Goal: Task Accomplishment & Management: Use online tool/utility

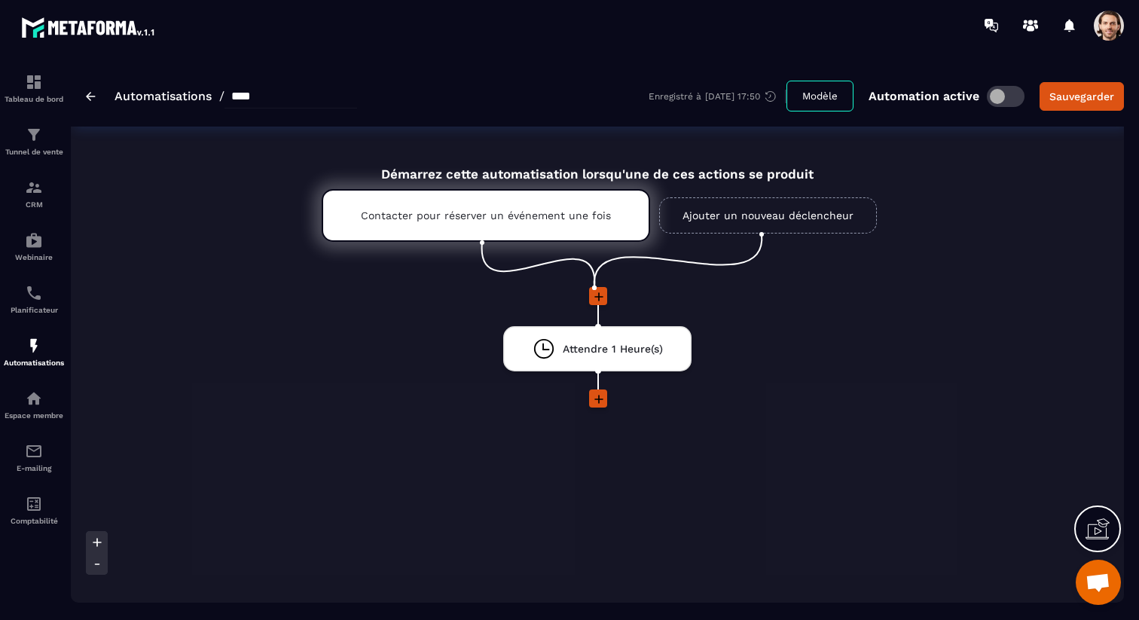
click at [602, 294] on icon at bounding box center [598, 296] width 15 height 15
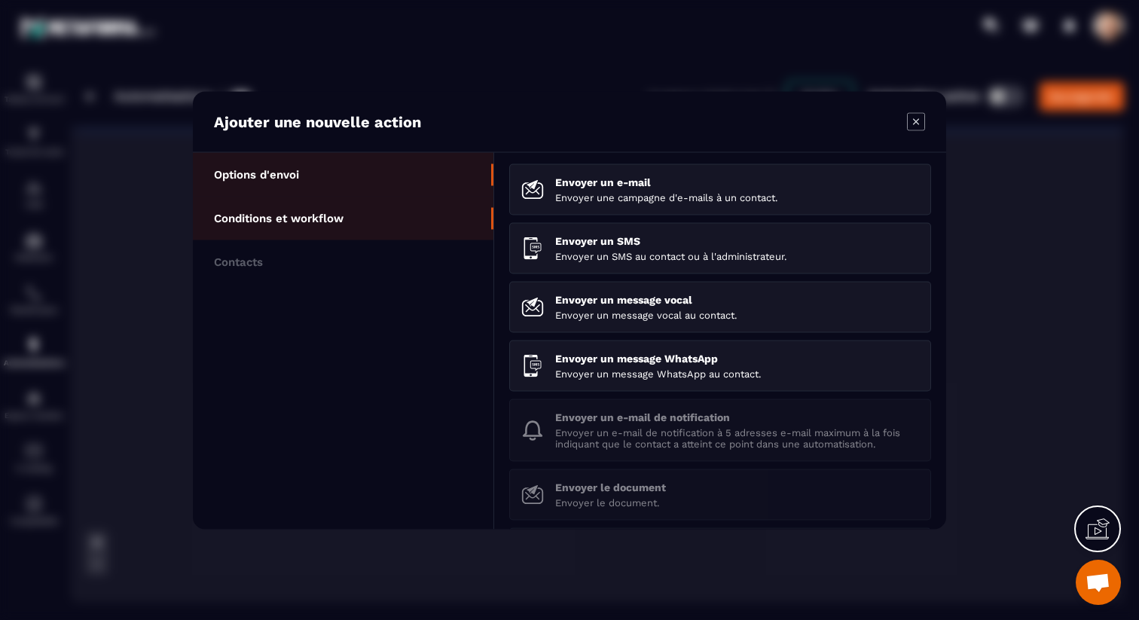
click at [361, 240] on li "Conditions et workflow" at bounding box center [343, 262] width 301 height 44
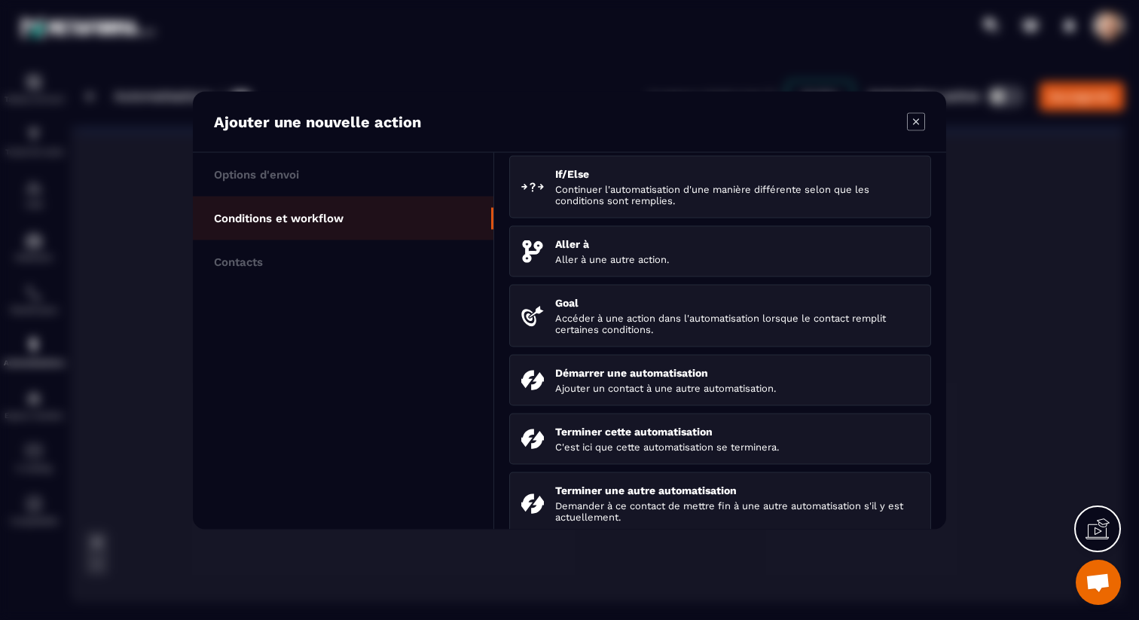
scroll to position [69, 0]
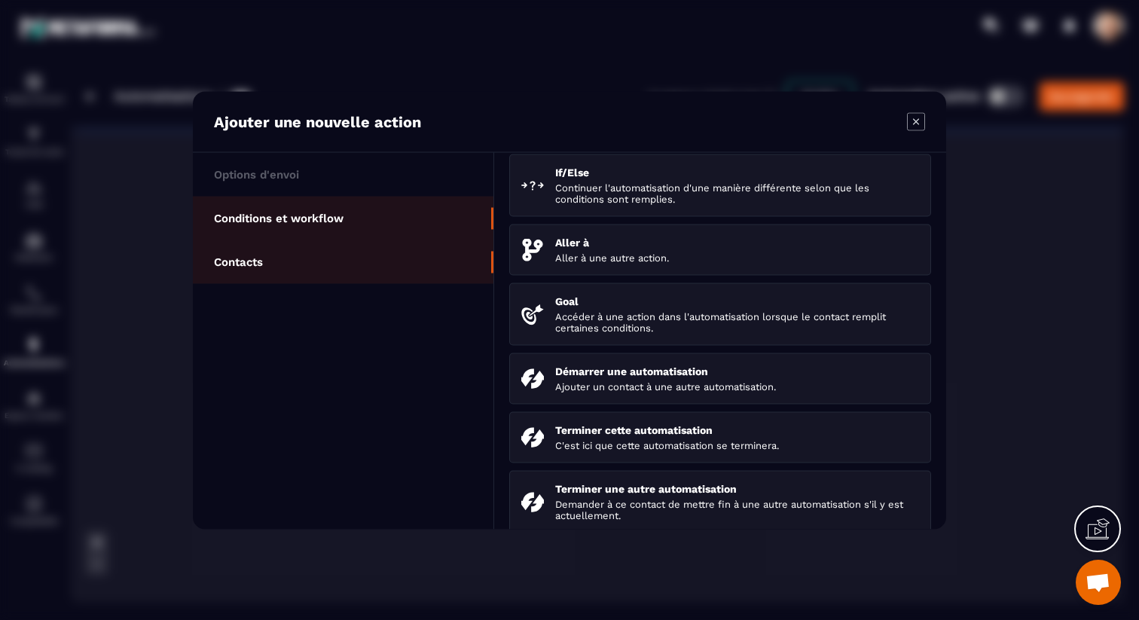
click at [391, 269] on li "Contacts" at bounding box center [343, 262] width 301 height 44
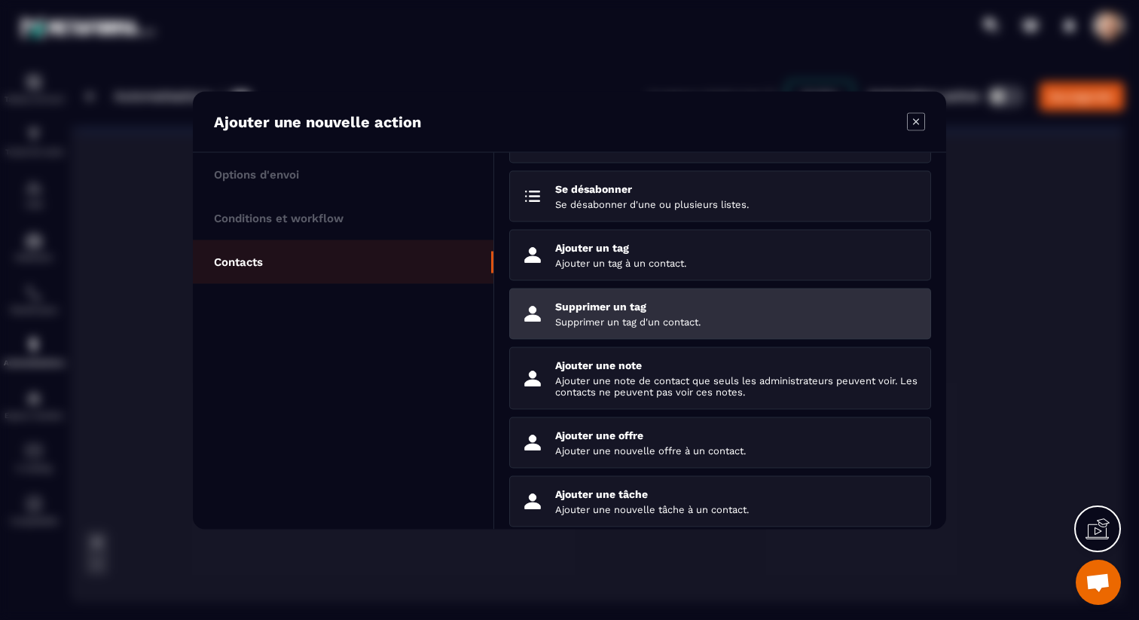
scroll to position [130, 0]
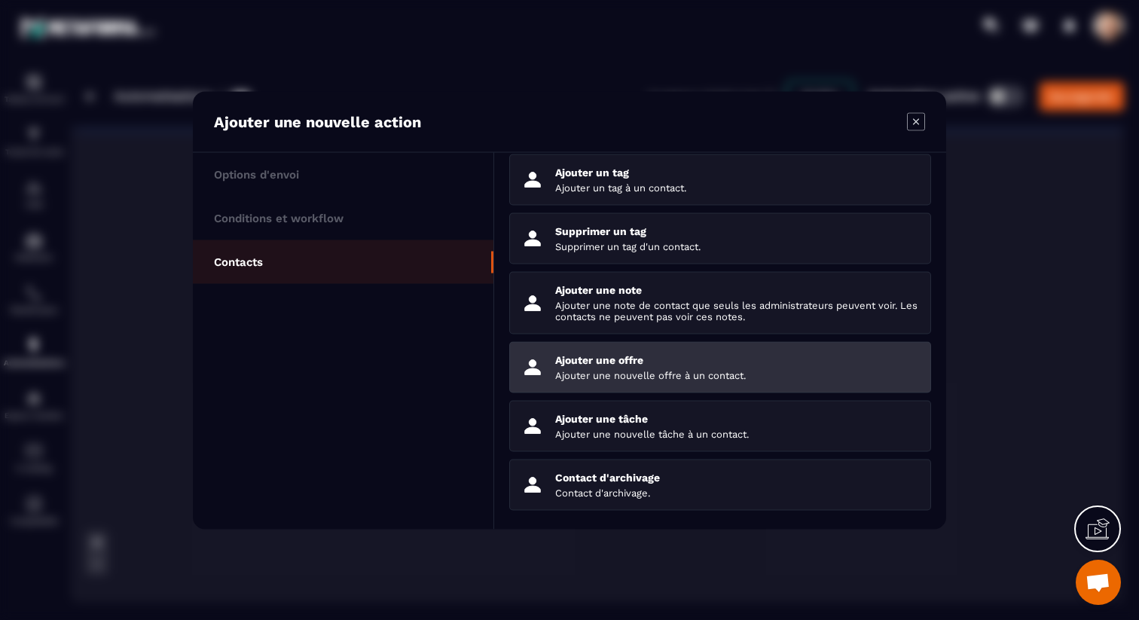
click at [645, 369] on p "Ajouter une nouvelle offre à un contact." at bounding box center [737, 374] width 364 height 11
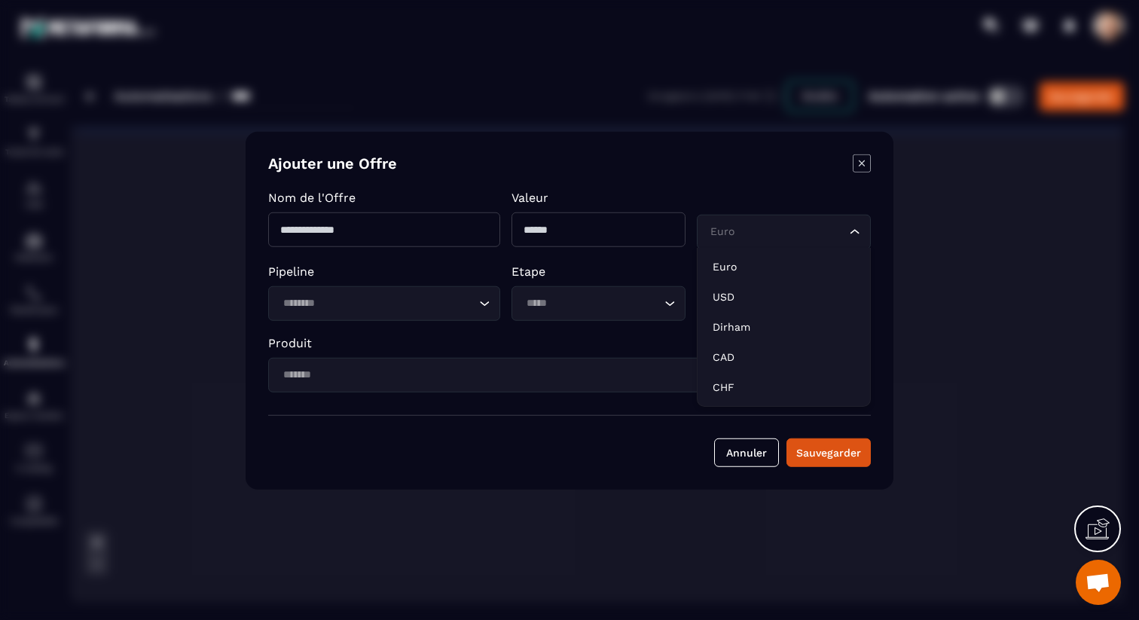
click at [755, 238] on input "Search for option" at bounding box center [776, 231] width 139 height 17
click at [747, 191] on p "Modal window" at bounding box center [784, 198] width 174 height 17
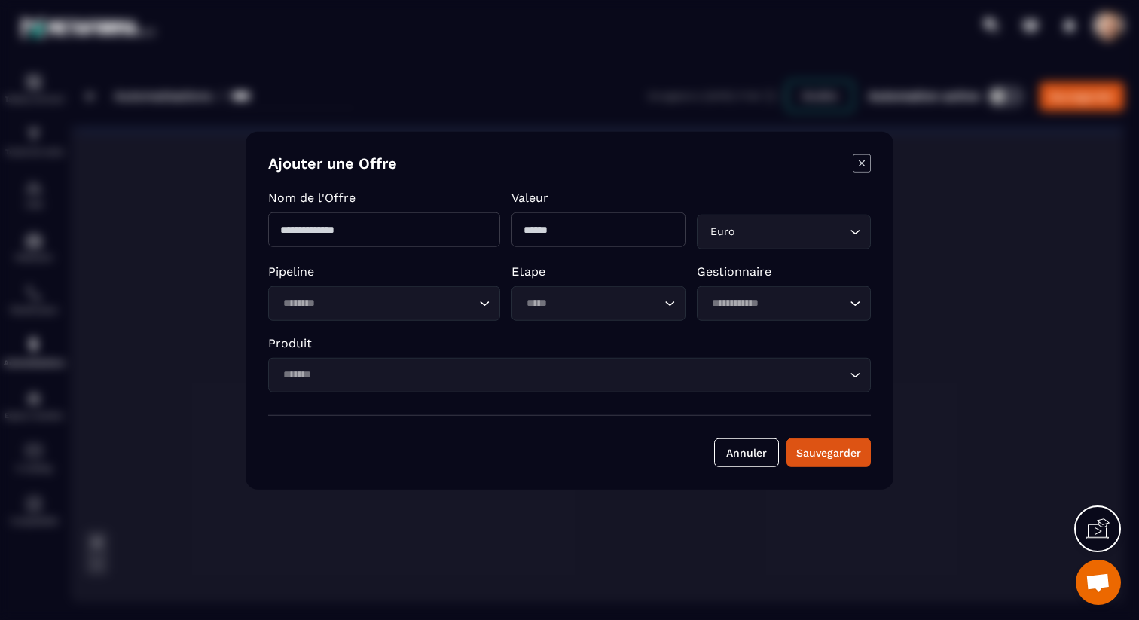
click at [862, 163] on icon "Modal window" at bounding box center [862, 163] width 6 height 6
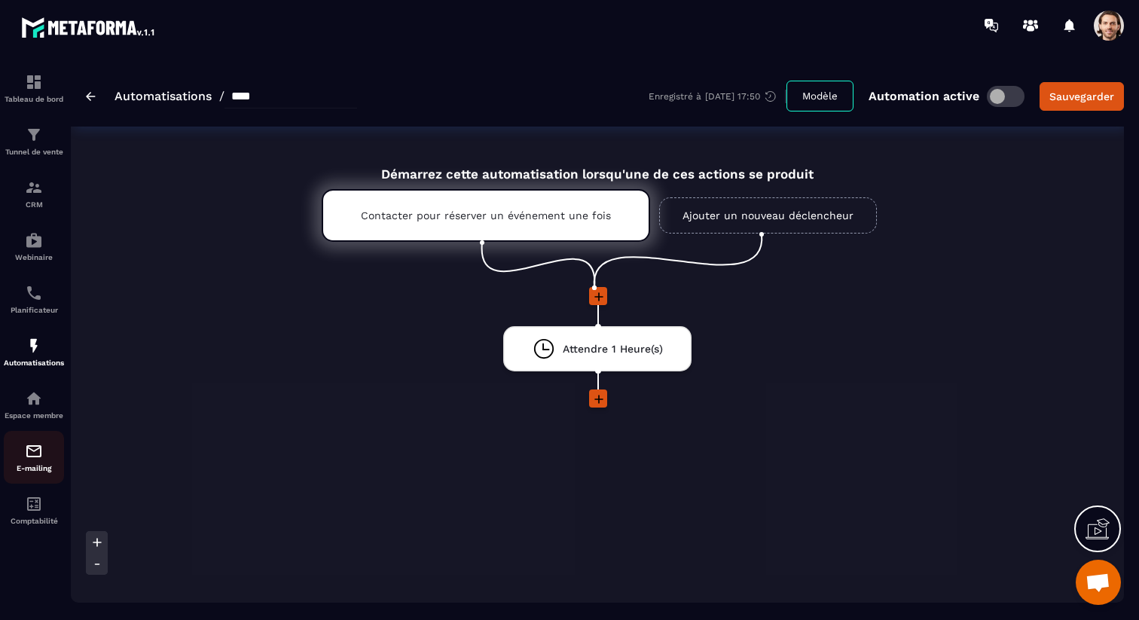
click at [36, 457] on img at bounding box center [34, 451] width 18 height 18
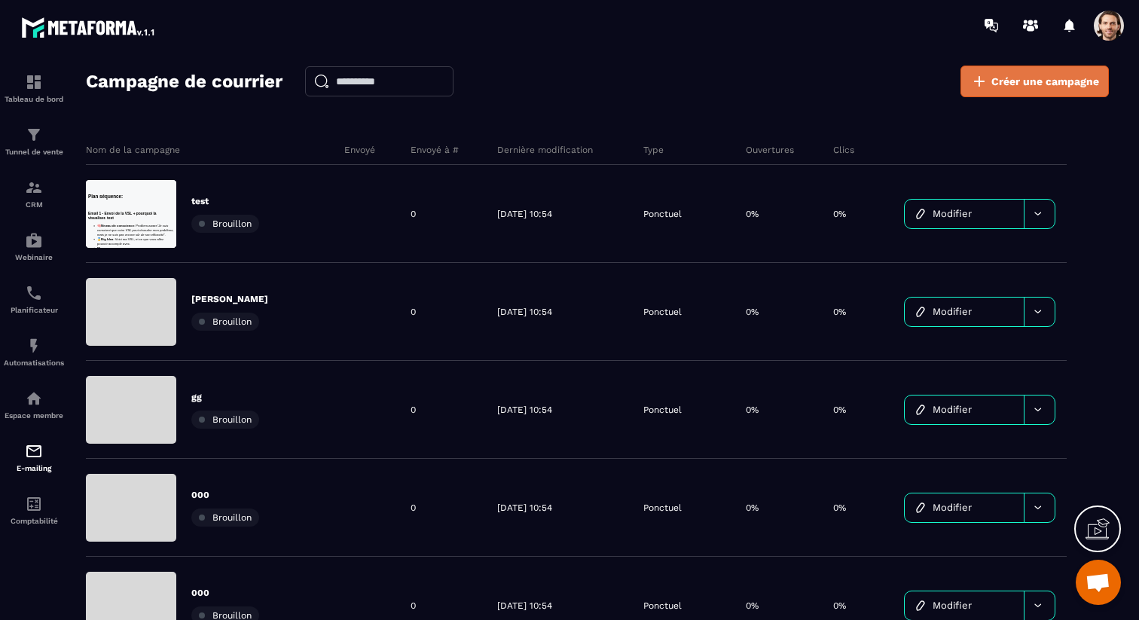
click at [1062, 82] on span "Créer une campagne" at bounding box center [1046, 81] width 108 height 15
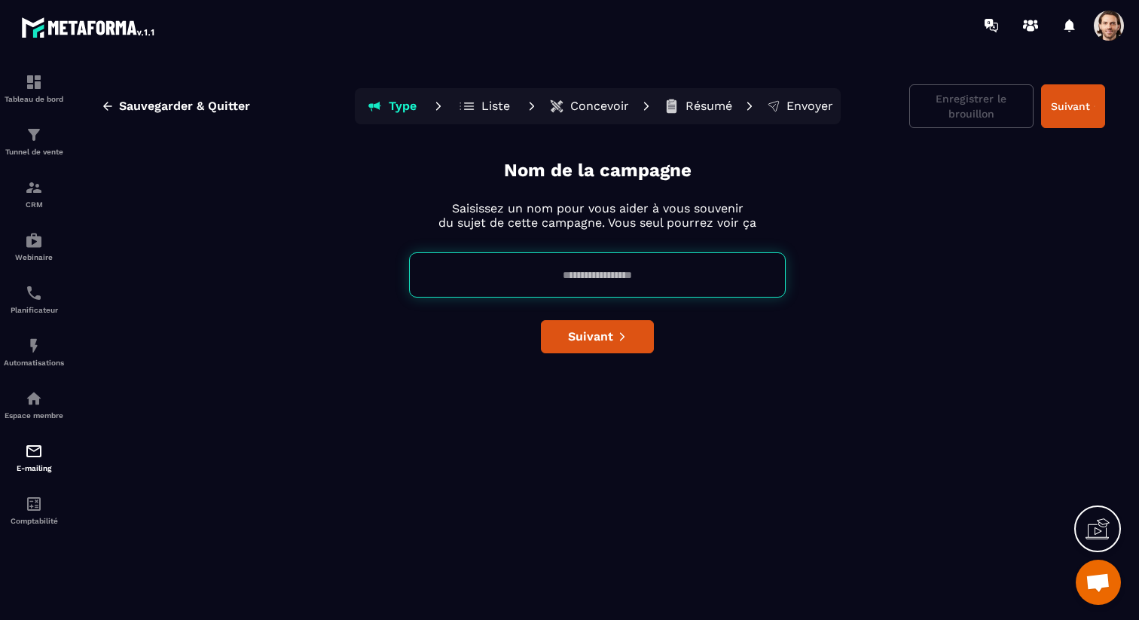
click at [677, 266] on input at bounding box center [597, 274] width 377 height 45
type input "****"
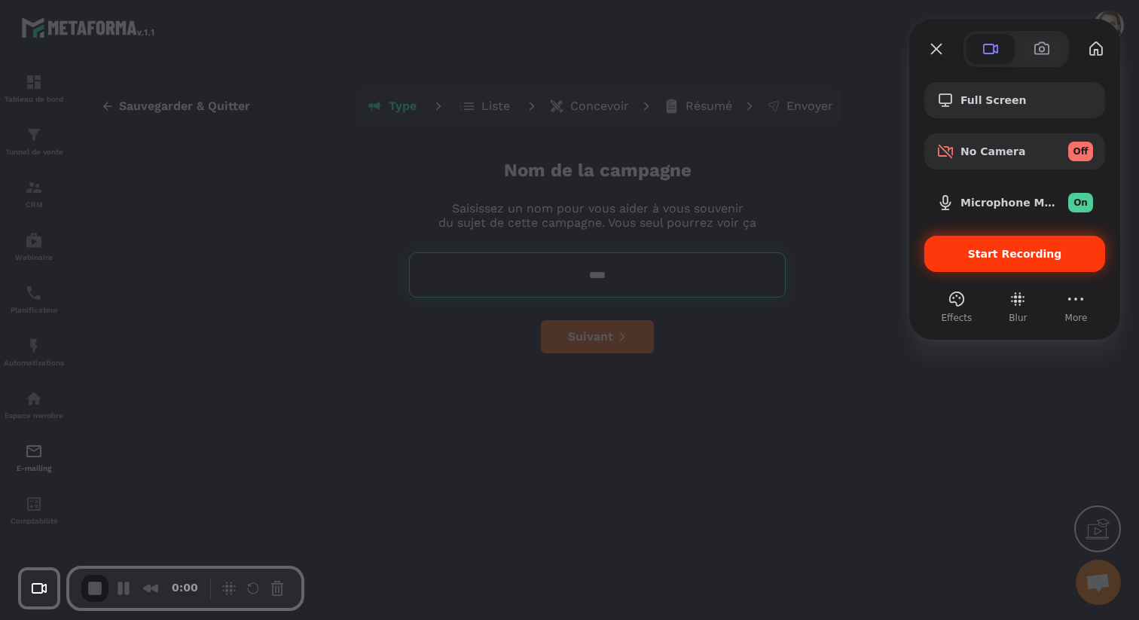
click at [970, 253] on span "Start Recording" at bounding box center [1015, 254] width 157 height 12
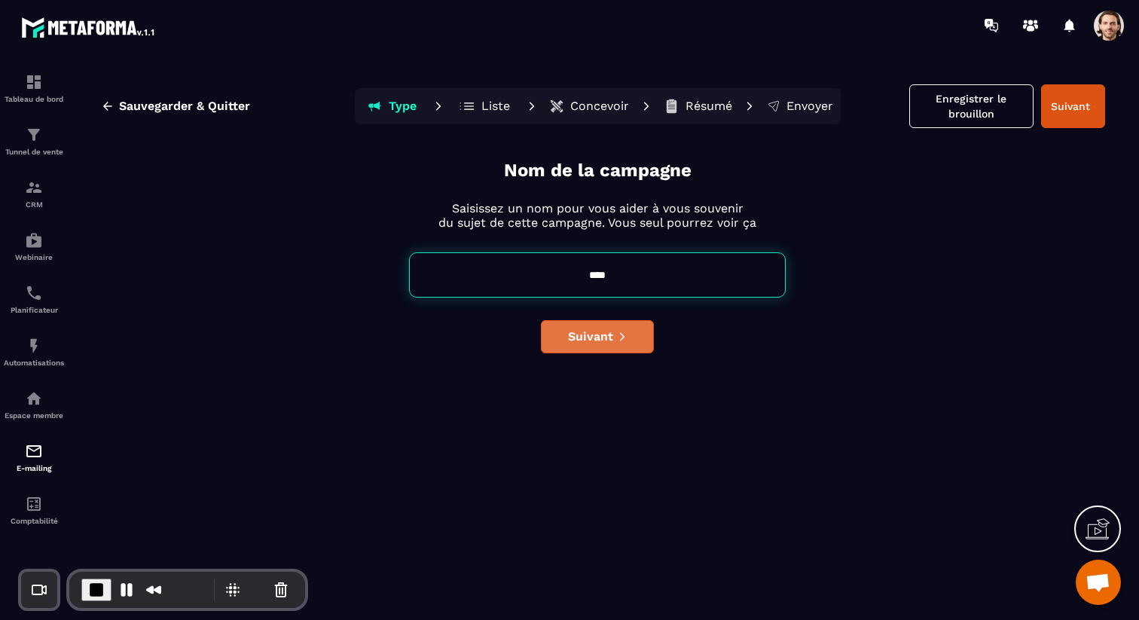
click at [611, 332] on span "Suivant" at bounding box center [590, 336] width 45 height 15
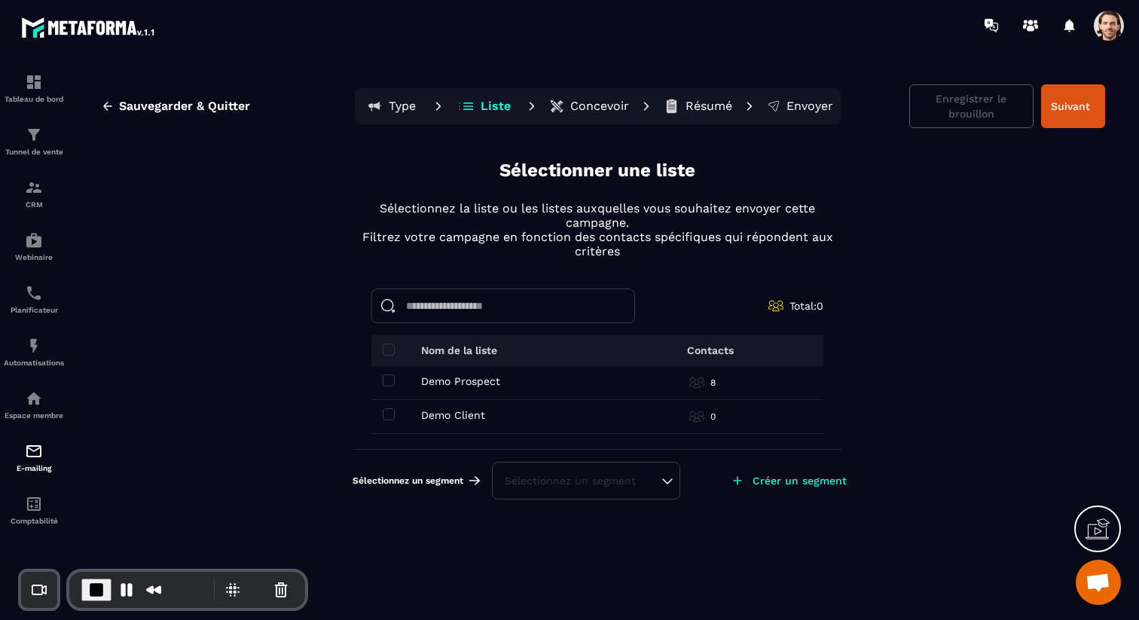
click at [387, 387] on td "Demo Prospect Demo Prospect" at bounding box center [495, 383] width 249 height 34
click at [388, 381] on span at bounding box center [389, 380] width 12 height 12
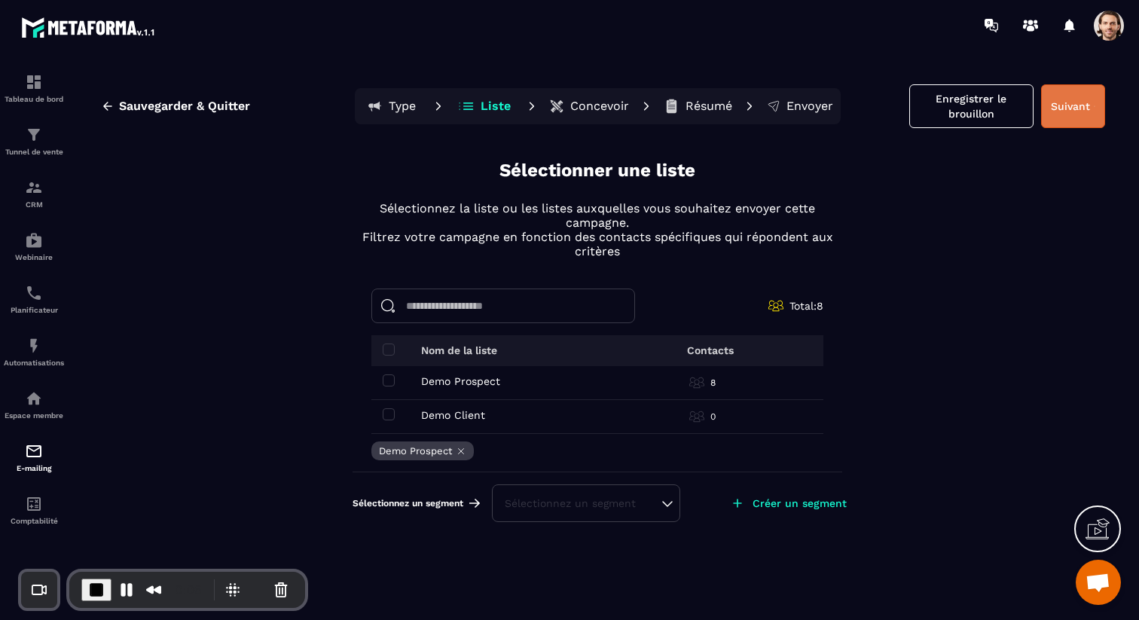
click at [1080, 90] on button "Suivant" at bounding box center [1073, 106] width 64 height 44
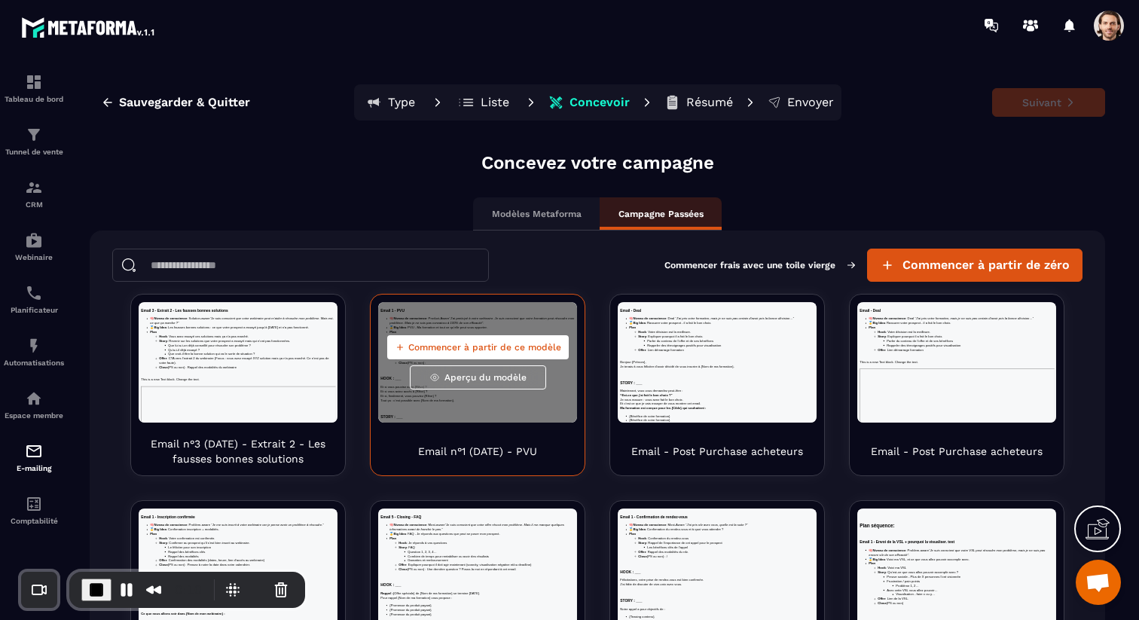
click at [442, 350] on span "Commencer à partir de ce modèle" at bounding box center [484, 347] width 153 height 12
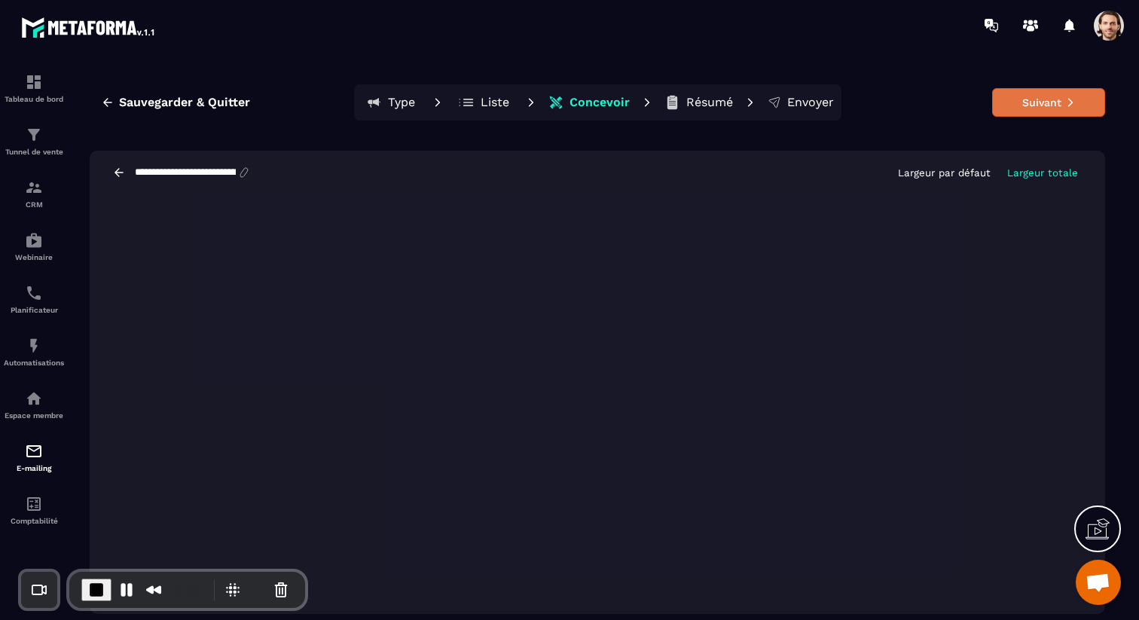
click at [1053, 97] on button "Suivant" at bounding box center [1048, 102] width 113 height 29
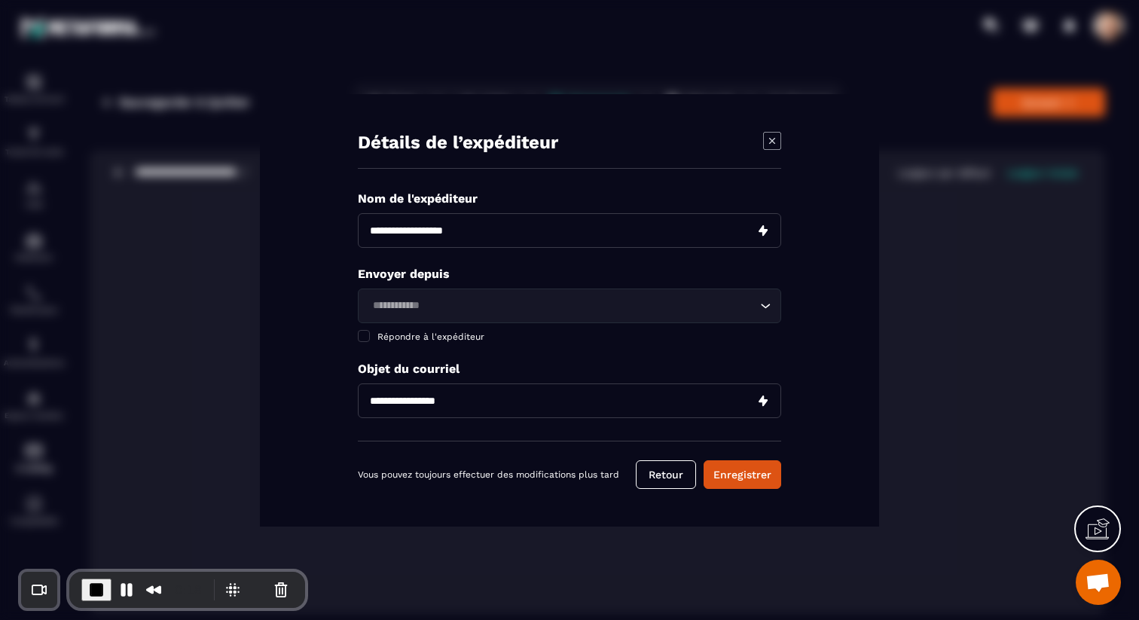
click at [575, 226] on input "Modal window" at bounding box center [569, 230] width 423 height 35
type input "****"
click at [470, 311] on input "Search for option" at bounding box center [562, 306] width 389 height 17
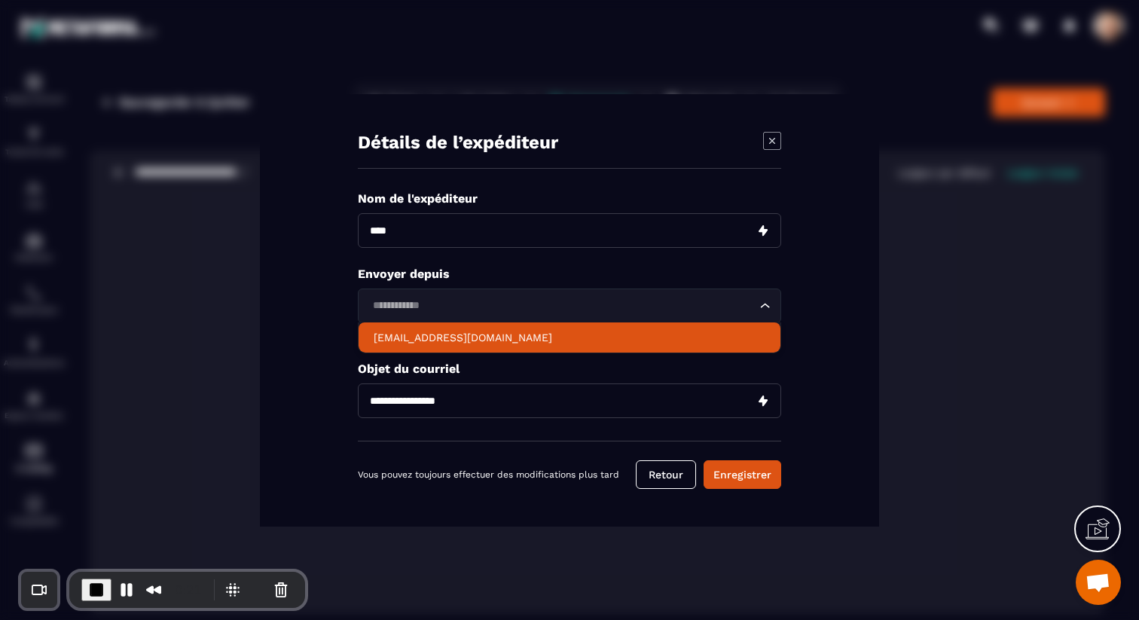
click at [470, 340] on p "[EMAIL_ADDRESS][DOMAIN_NAME]" at bounding box center [570, 337] width 392 height 15
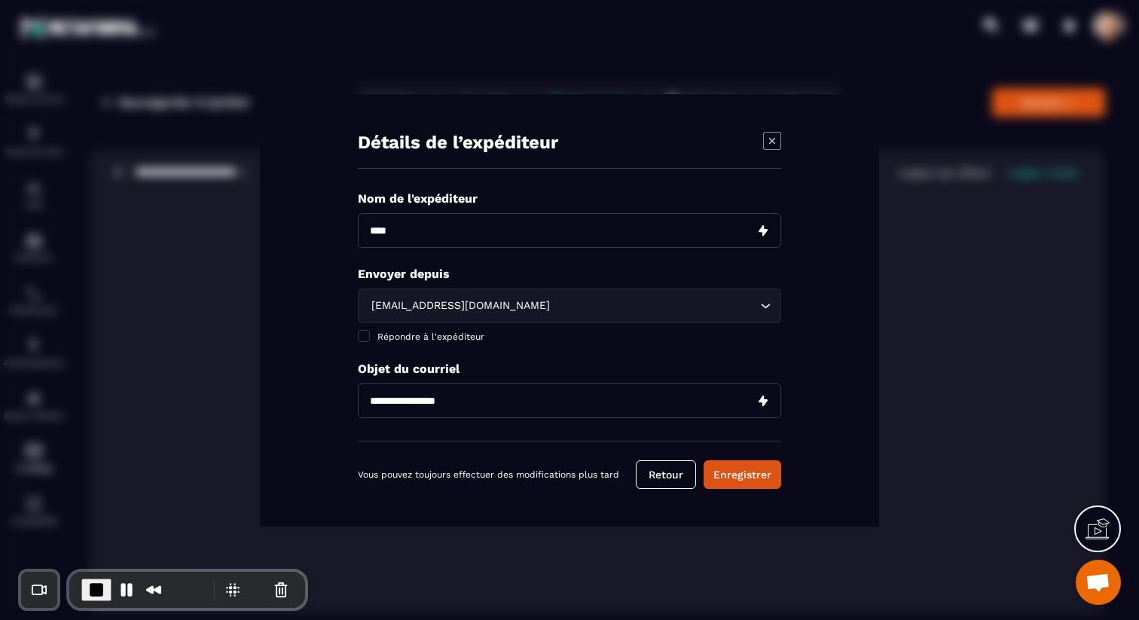
click at [449, 398] on input "Modal window" at bounding box center [569, 401] width 423 height 35
type input "****"
click at [738, 485] on button "Enregistrer" at bounding box center [743, 474] width 78 height 29
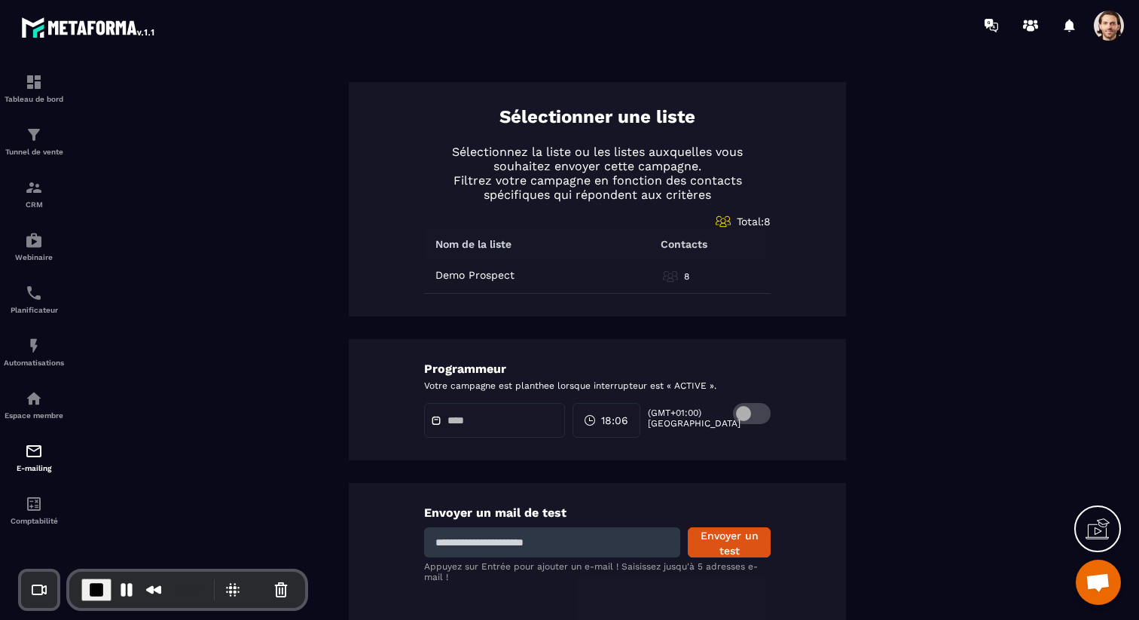
scroll to position [654, 0]
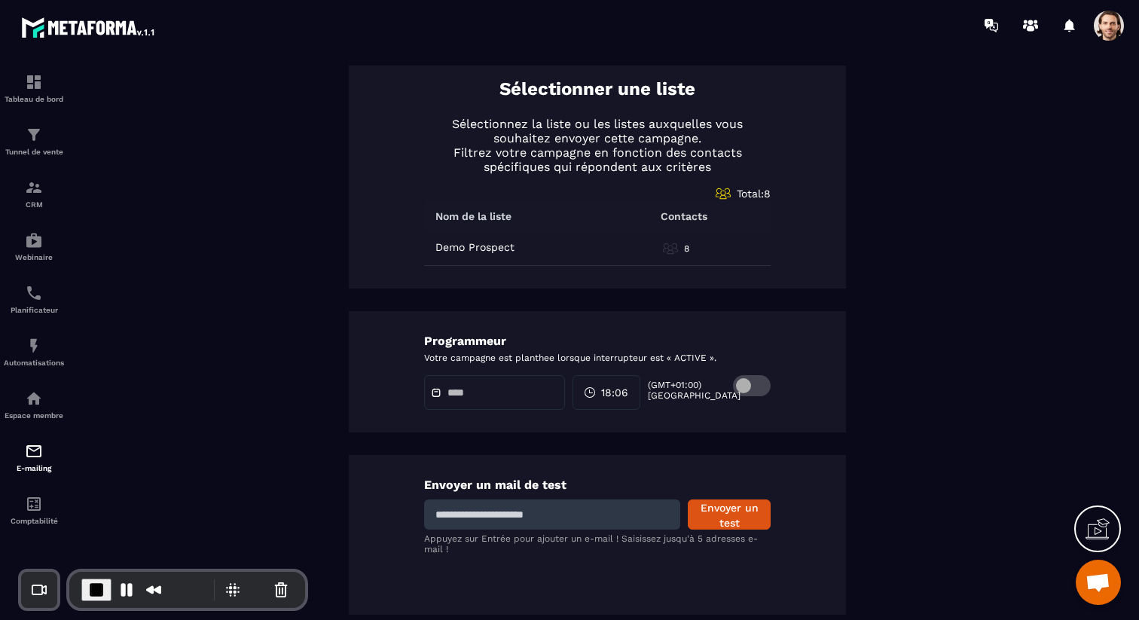
click at [512, 399] on div at bounding box center [494, 392] width 141 height 35
click at [750, 385] on span at bounding box center [752, 385] width 38 height 21
click at [496, 399] on div at bounding box center [494, 392] width 141 height 35
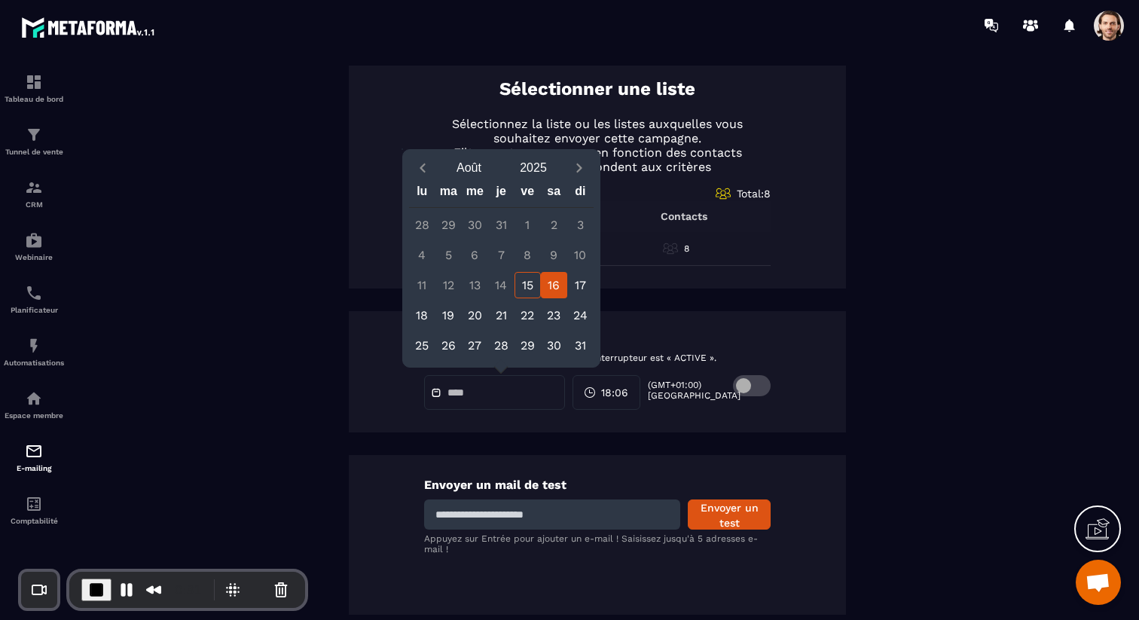
click at [558, 281] on div "16" at bounding box center [554, 285] width 26 height 26
type input "**********"
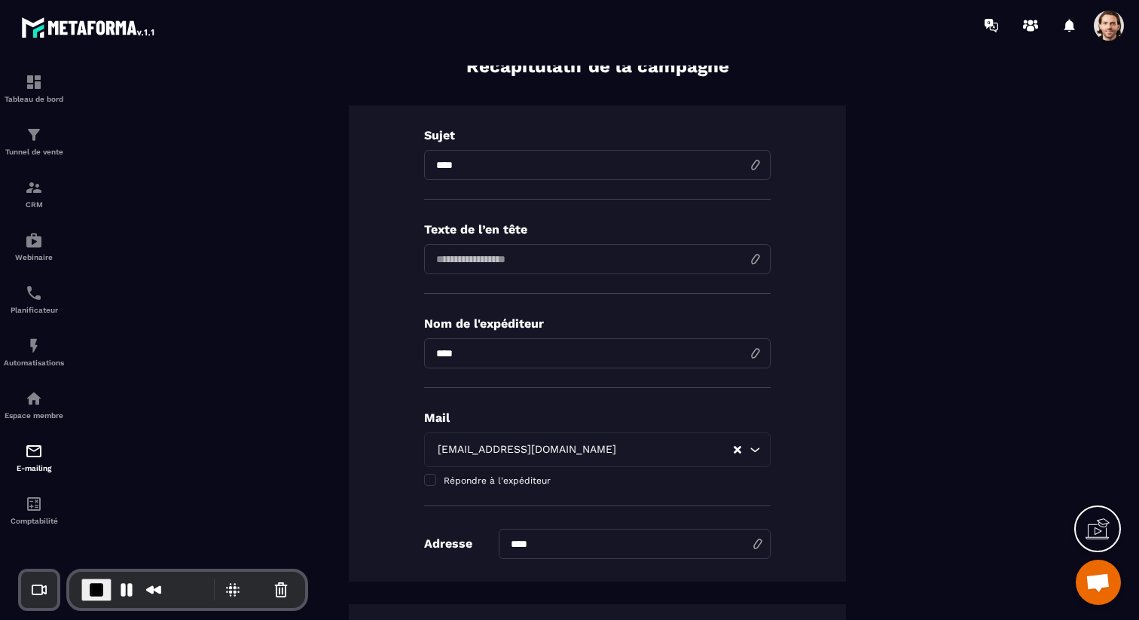
scroll to position [0, 0]
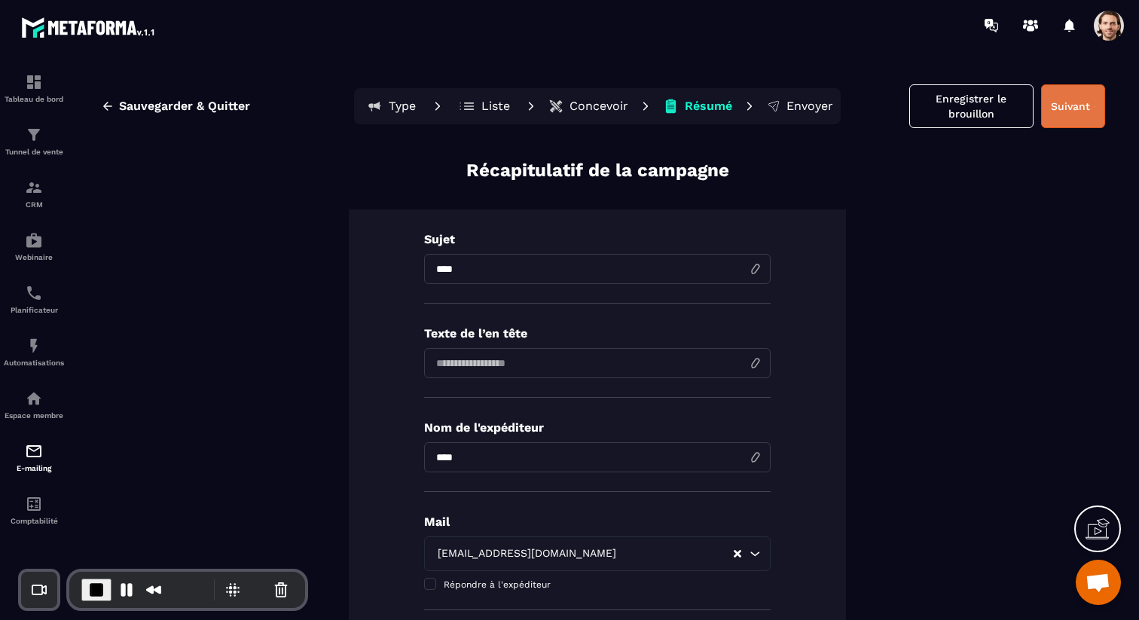
click at [1074, 110] on button "Suivant" at bounding box center [1073, 106] width 64 height 44
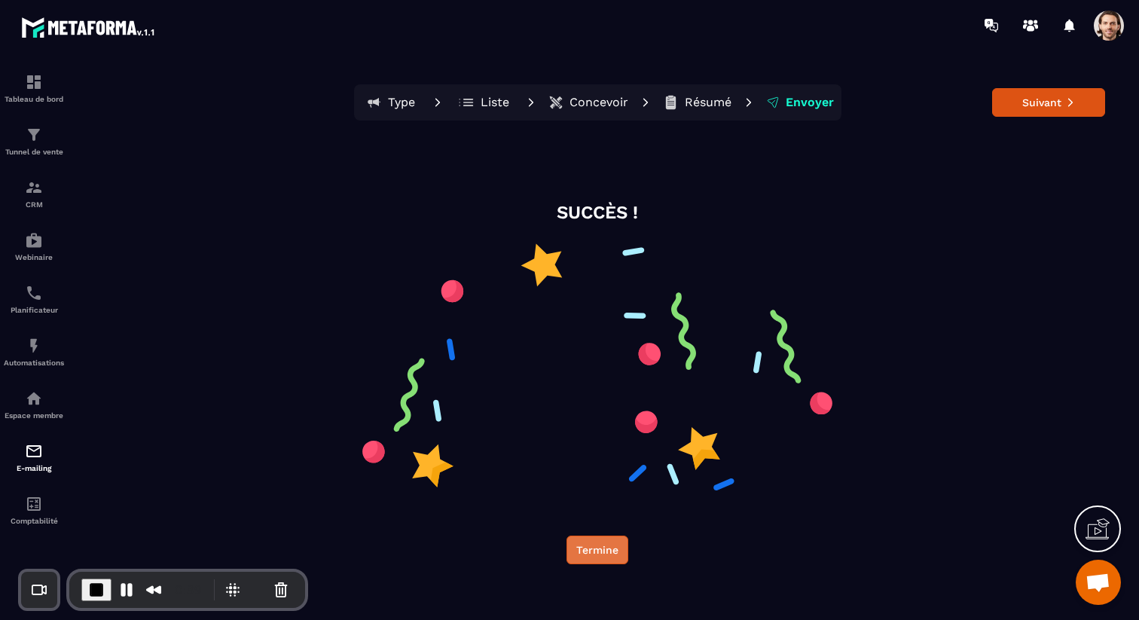
click at [621, 549] on button "Termine" at bounding box center [598, 550] width 62 height 29
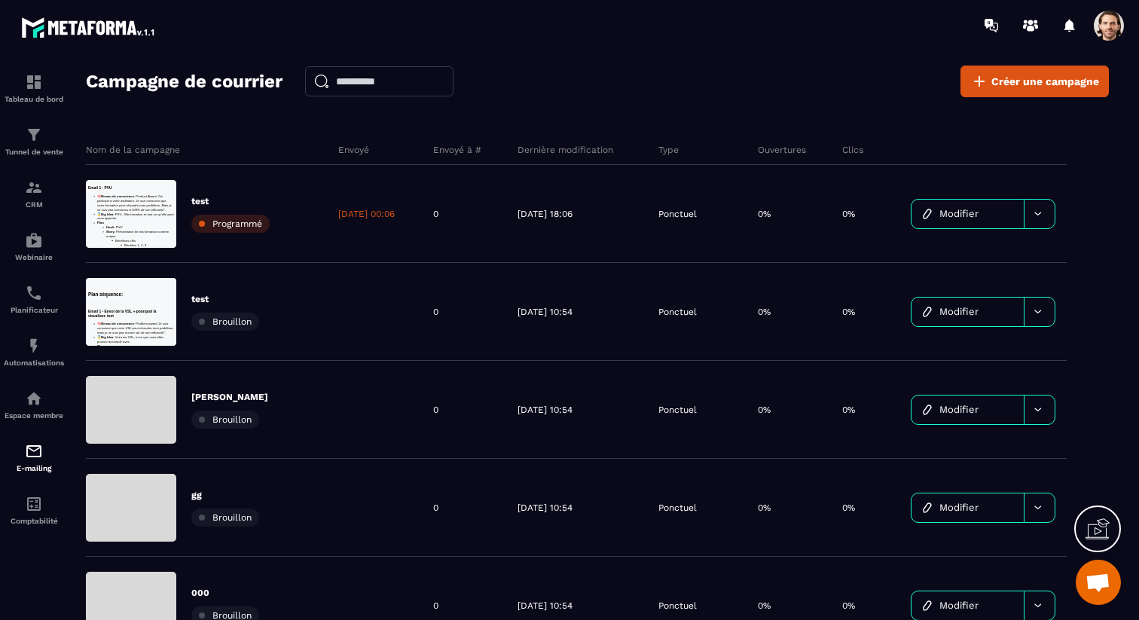
click at [1102, 28] on span at bounding box center [1109, 26] width 30 height 30
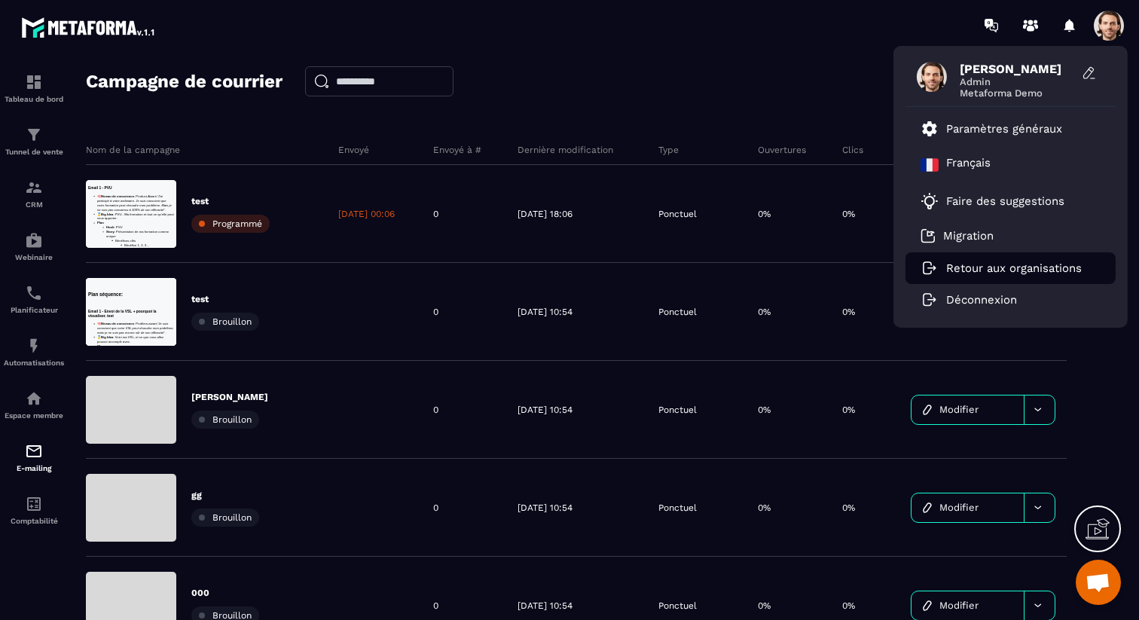
click at [1003, 273] on p "Retour aux organisations" at bounding box center [1014, 268] width 136 height 14
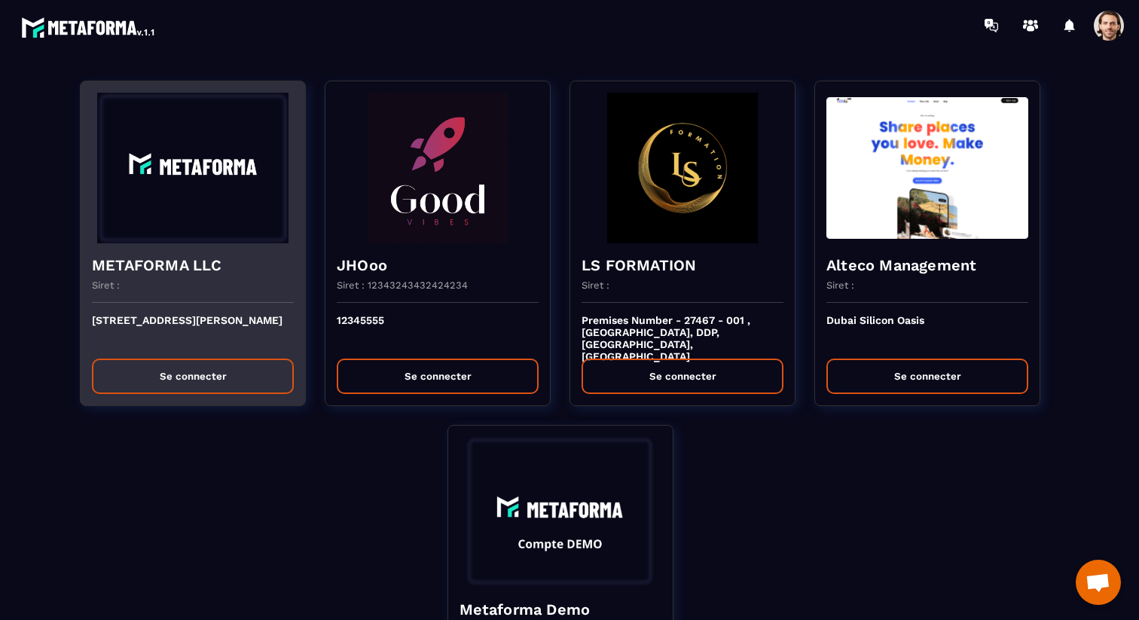
click at [220, 264] on h4 "METAFORMA LLC" at bounding box center [193, 265] width 202 height 21
